Goal: Transaction & Acquisition: Download file/media

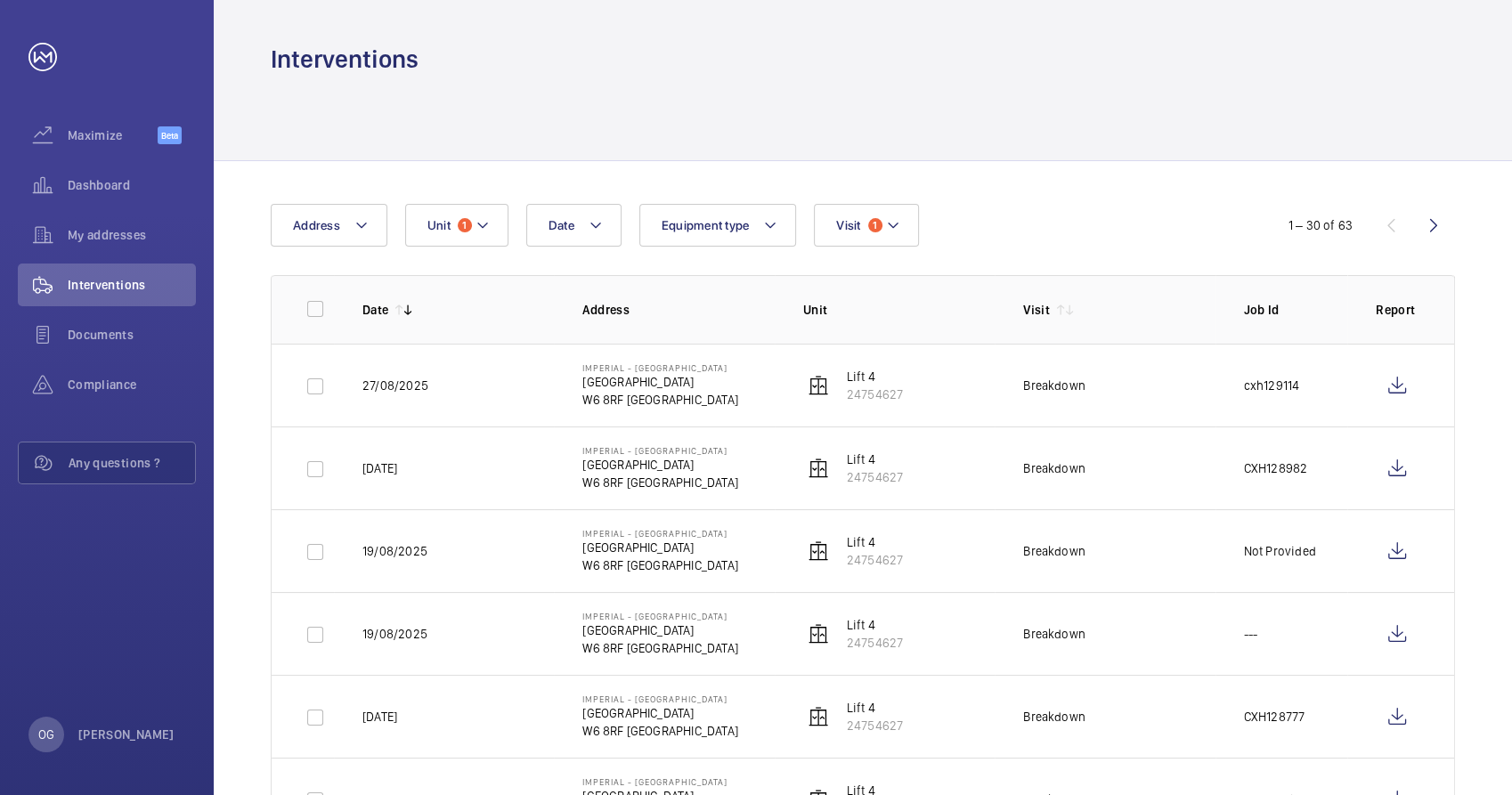
scroll to position [99, 0]
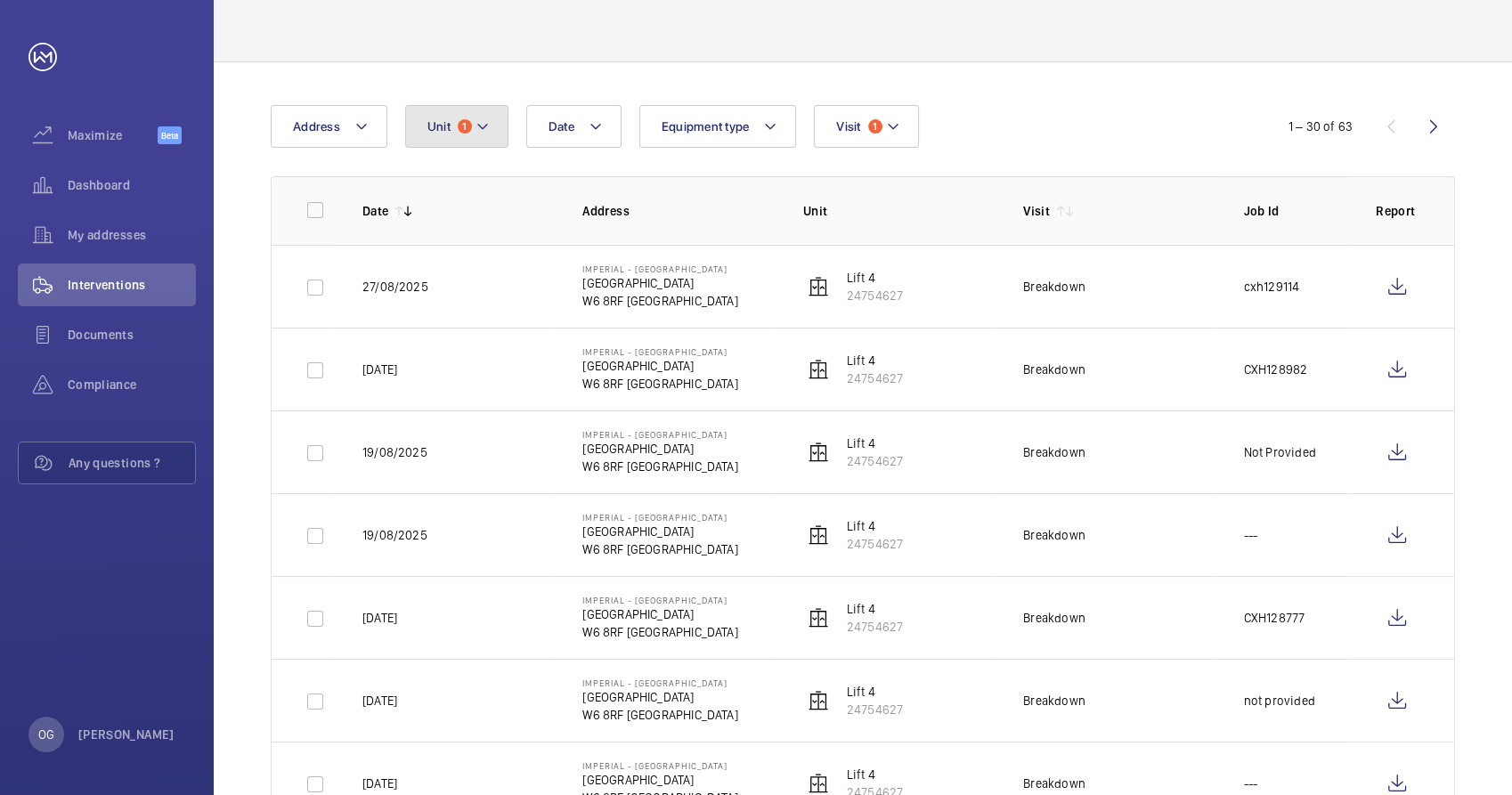
drag, startPoint x: 434, startPoint y: 125, endPoint x: 435, endPoint y: 158, distance: 33.0
click at [434, 126] on button "Unit 1" at bounding box center [457, 126] width 103 height 42
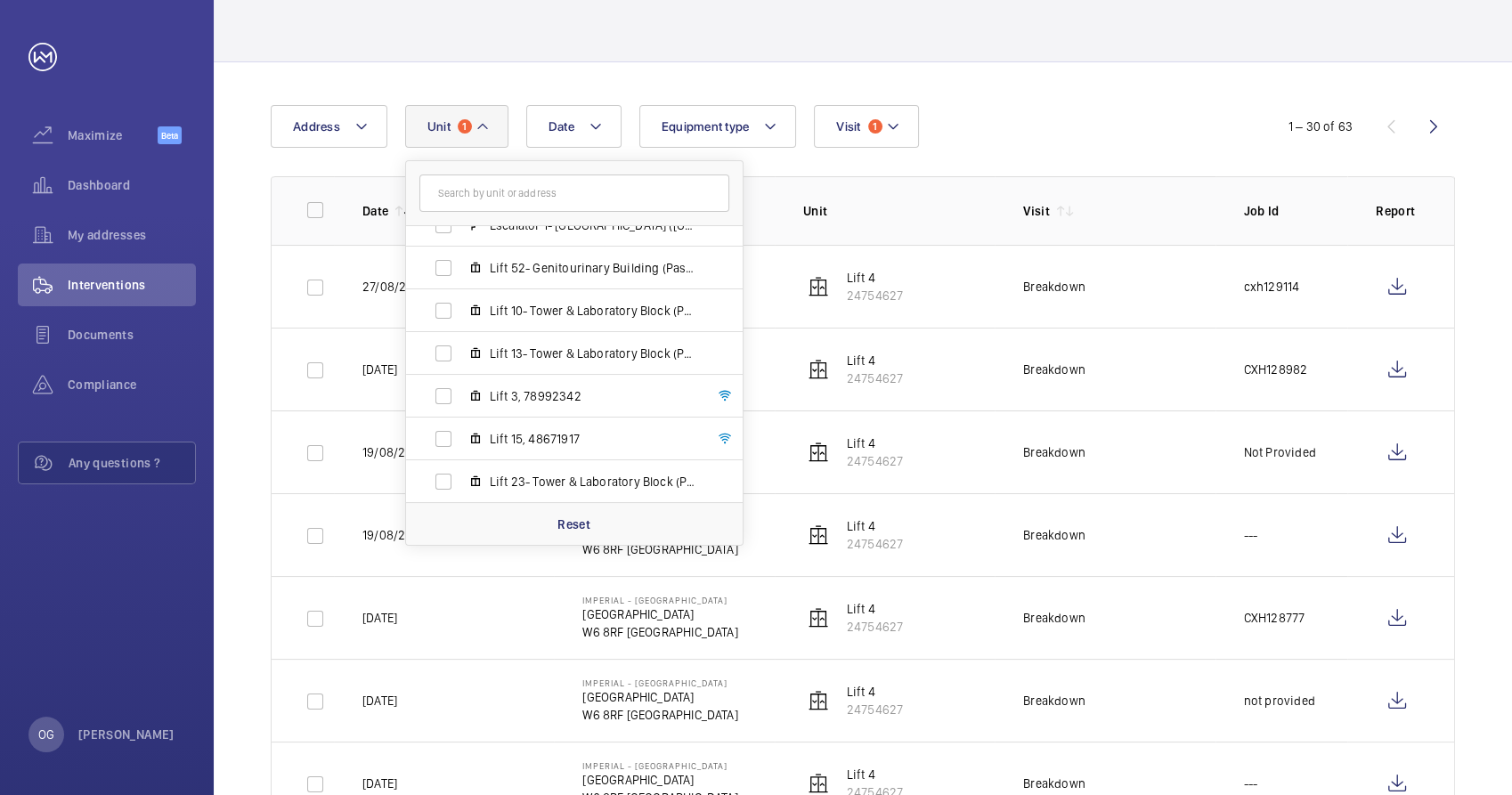
scroll to position [1048, 0]
click at [548, 481] on span "Lift 4, 24754627" at bounding box center [593, 481] width 207 height 18
click at [461, 481] on input "Lift 4, 24754627" at bounding box center [443, 481] width 36 height 36
checkbox input "false"
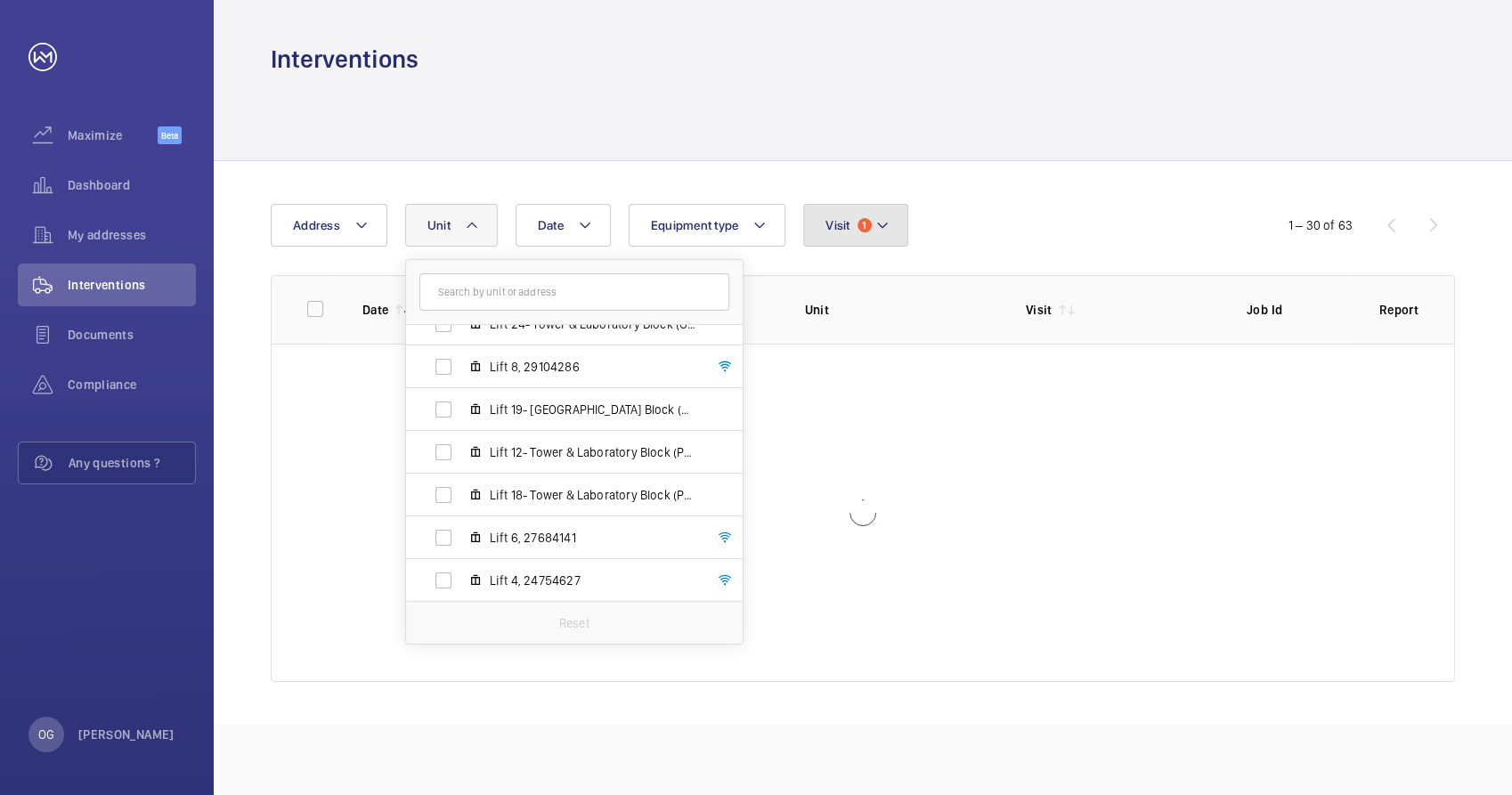
click at [854, 216] on button "Visit 1" at bounding box center [854, 225] width 104 height 42
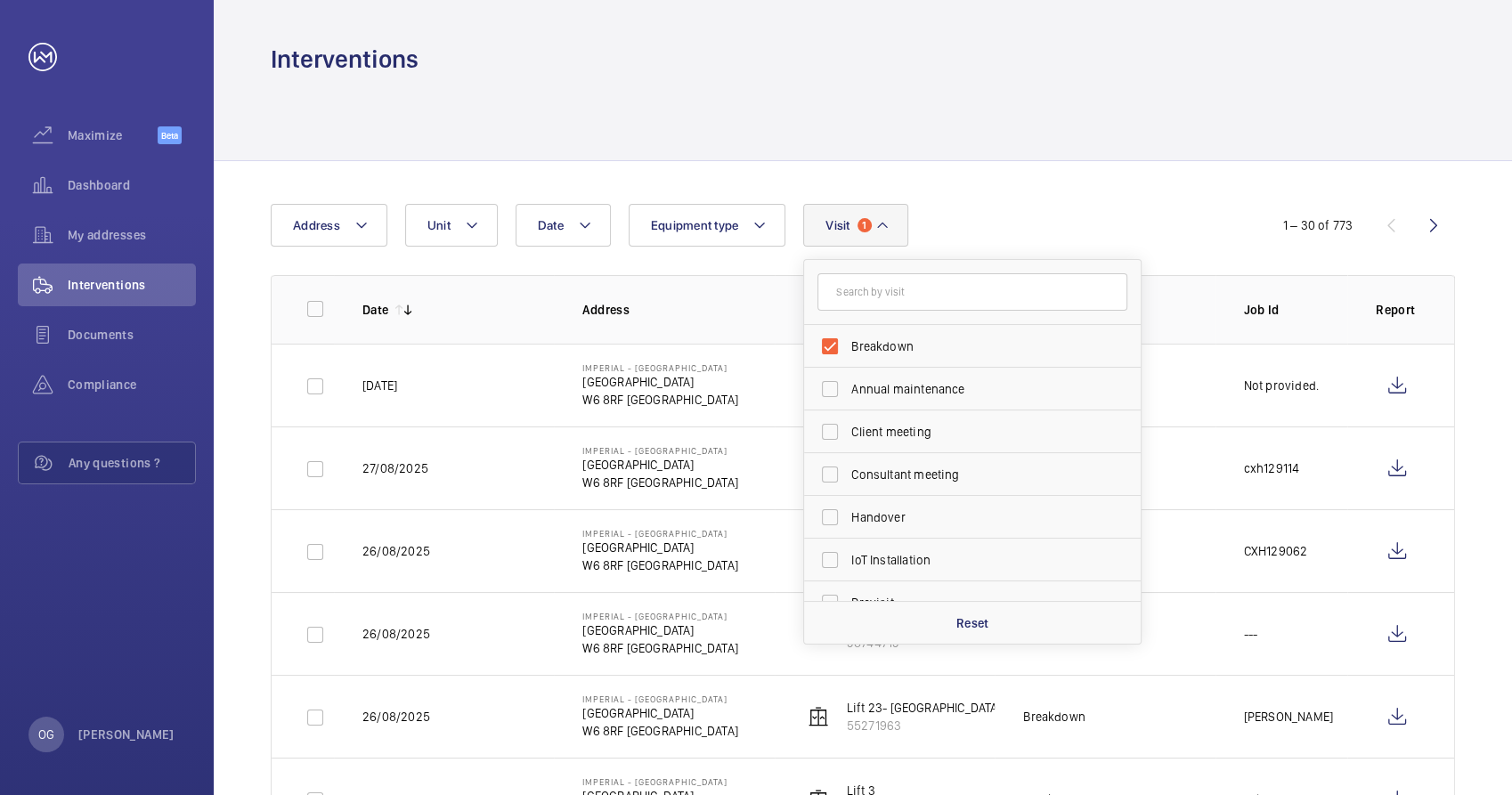
click at [953, 222] on div "Date Address Unit Equipment type Visit 1 Breakdown Annual maintenance Client me…" at bounding box center [756, 225] width 970 height 42
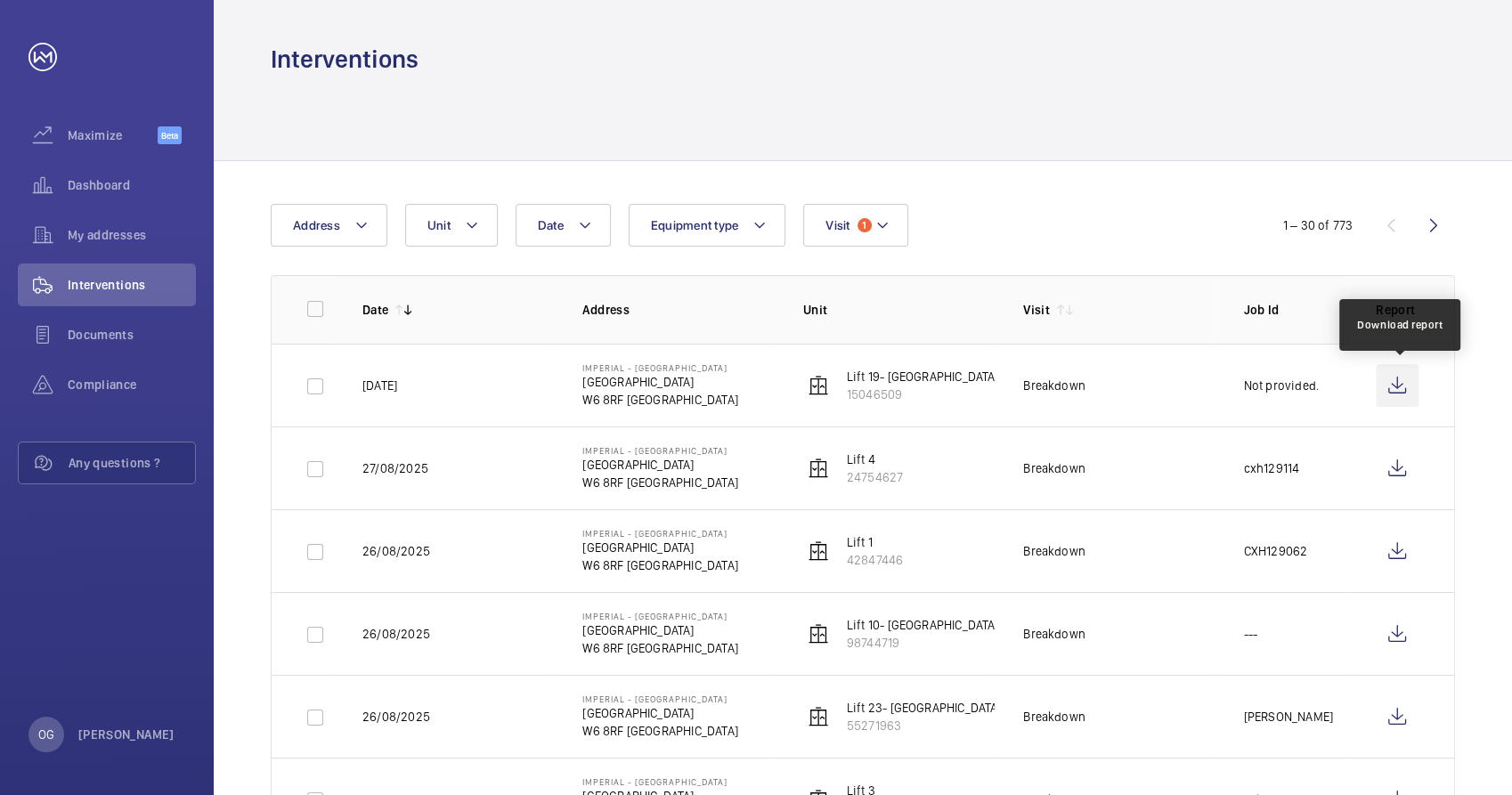
click at [1395, 380] on wm-front-icon-button at bounding box center [1397, 386] width 42 height 42
